Goal: Task Accomplishment & Management: Use online tool/utility

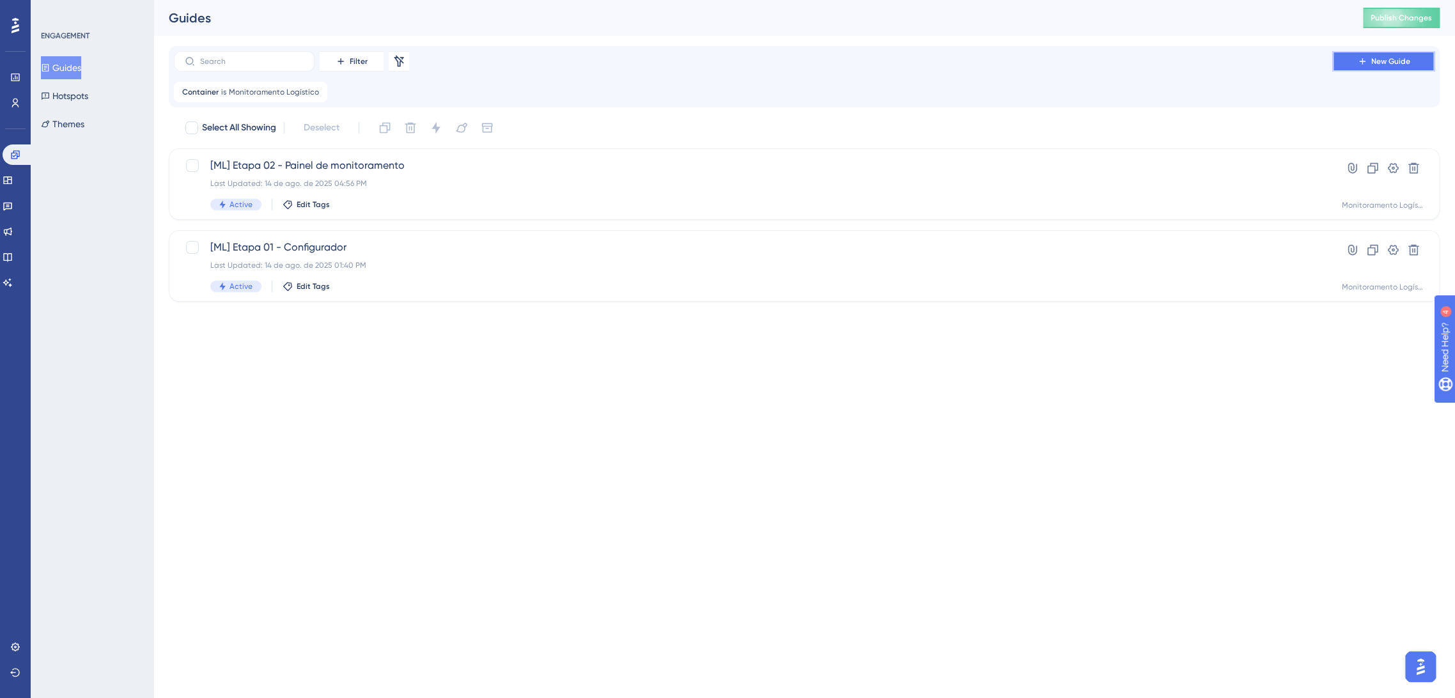
click at [1370, 64] on button "New Guide" at bounding box center [1383, 61] width 102 height 20
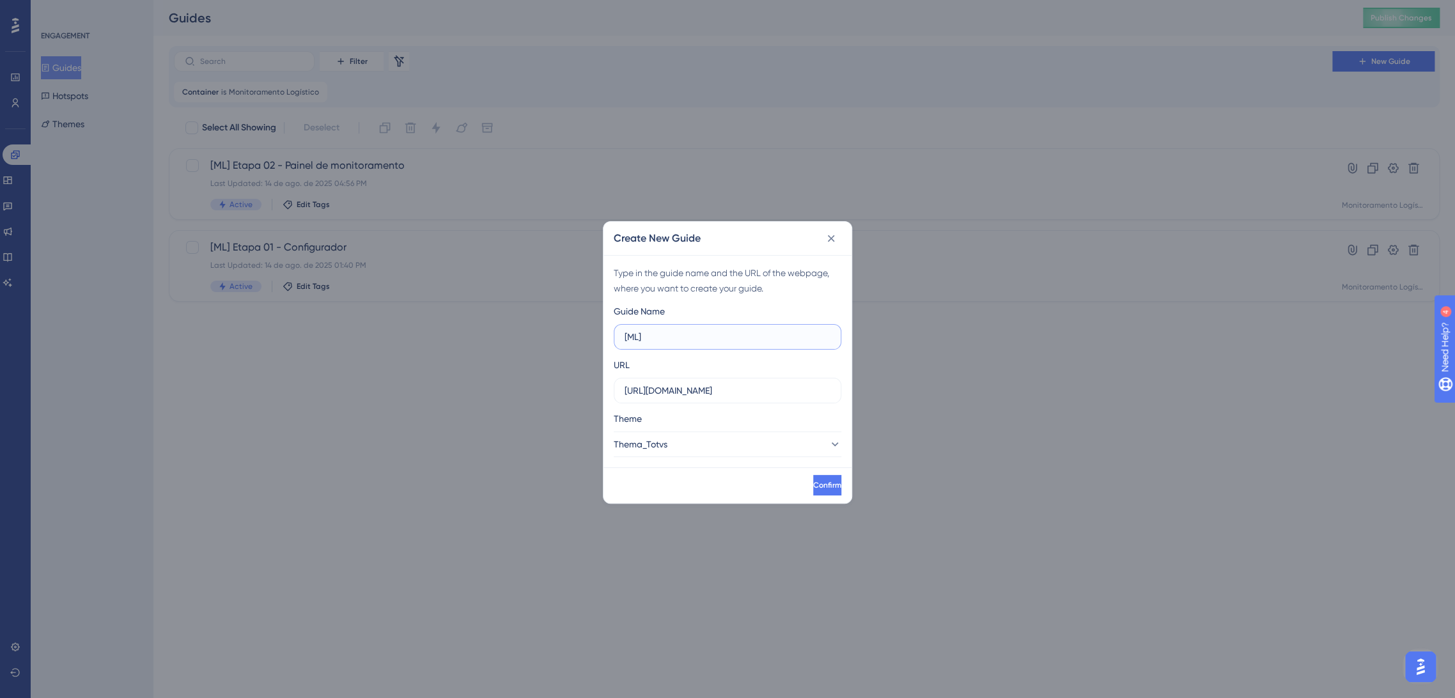
click at [681, 332] on input "[ML]" at bounding box center [728, 337] width 206 height 14
paste input "Etapa 3 - Painel de Acompanhamento"
type input "[ML] Etapa 3 - Painel de Acompanhamento"
click at [735, 396] on input "https://demo.logistica.totvs.app" at bounding box center [728, 391] width 206 height 14
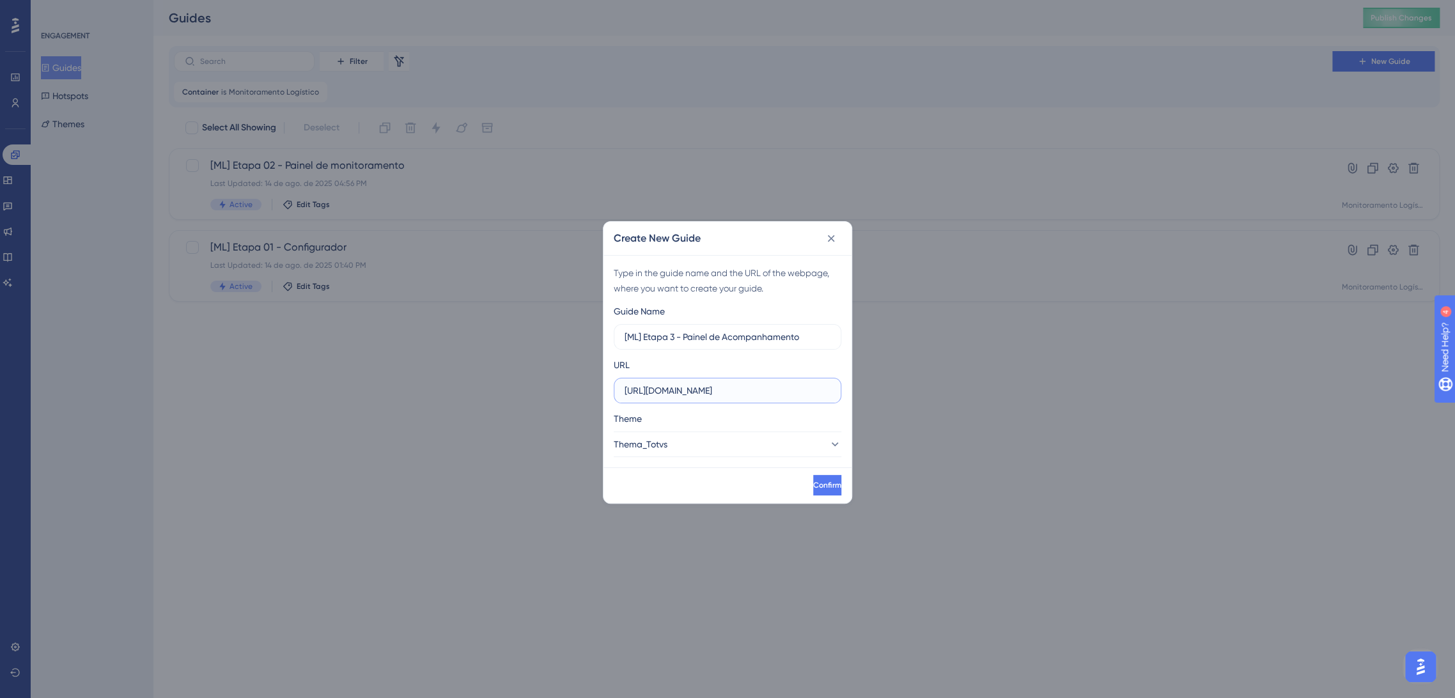
click at [735, 396] on input "https://demo.logistica.totvs.app" at bounding box center [728, 391] width 206 height 14
paste input "supply.logistica.staging.totvs.app/monitoramentologistico/planos-acompanhamento"
type input "https://supply.logistica.staging.totvs.app/monitoramentologistico/planos-acompa…"
click at [812, 486] on span "Confirm" at bounding box center [826, 485] width 28 height 10
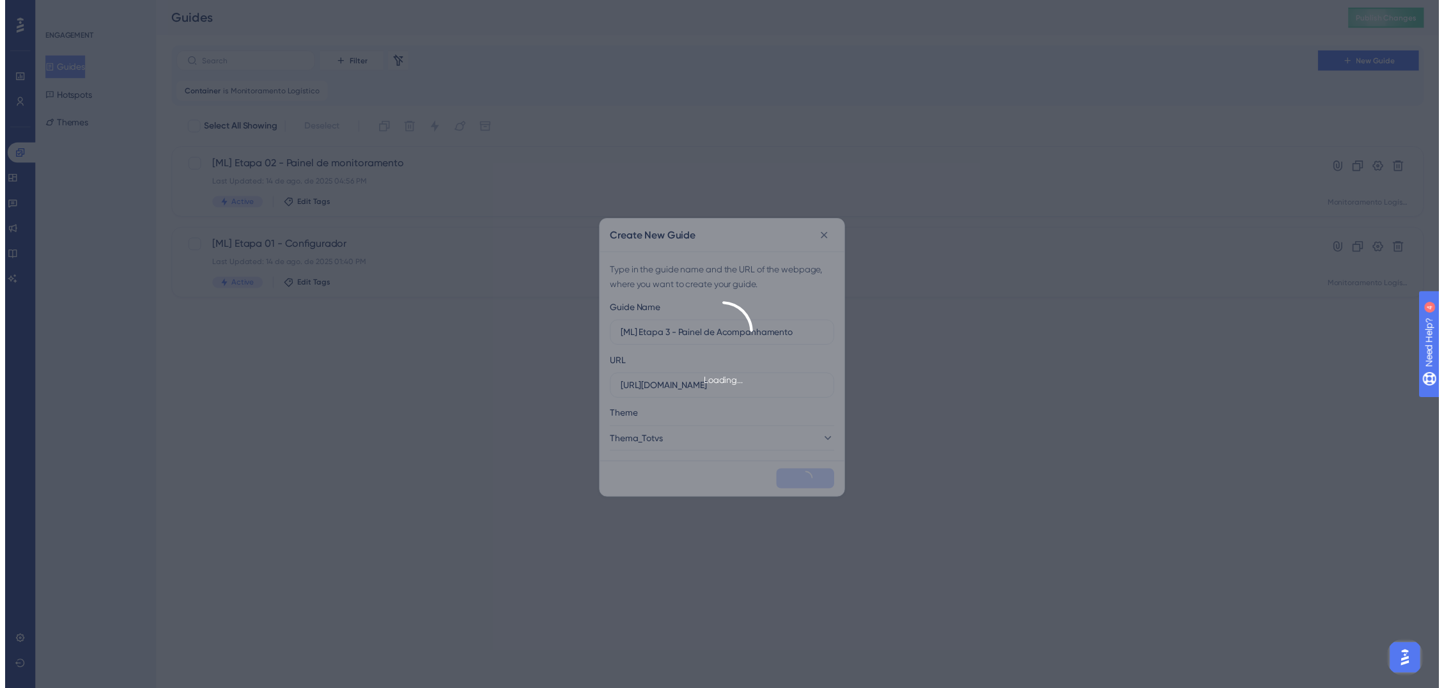
scroll to position [0, 0]
